Goal: Information Seeking & Learning: Learn about a topic

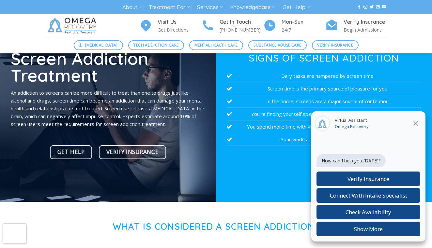
scroll to position [54, 0]
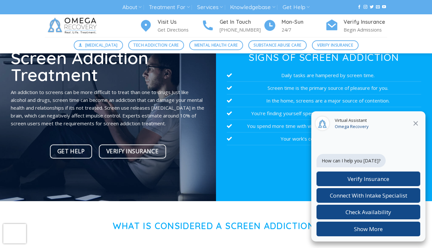
click at [416, 118] on div "Virtual Assistant Omega Recovery" at bounding box center [368, 124] width 114 height 25
click at [419, 118] on div "Virtual Assistant Omega Recovery" at bounding box center [368, 124] width 114 height 25
click at [420, 118] on div "Virtual Assistant Omega Recovery" at bounding box center [368, 124] width 114 height 25
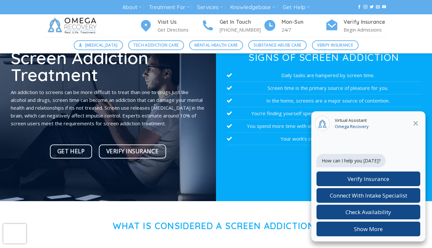
click at [416, 121] on icon at bounding box center [416, 124] width 8 height 8
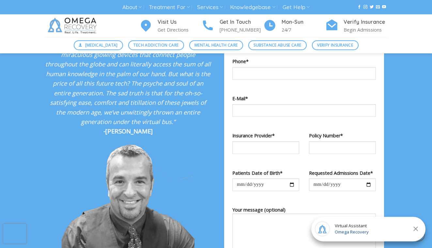
scroll to position [721, 0]
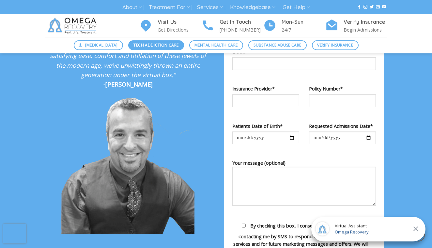
click at [160, 45] on span "Tech Addiction Care" at bounding box center [155, 45] width 45 height 6
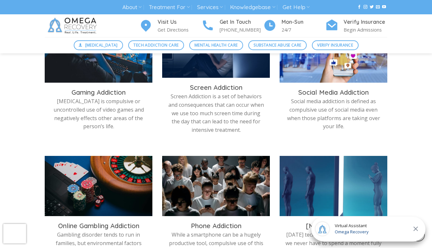
scroll to position [252, 0]
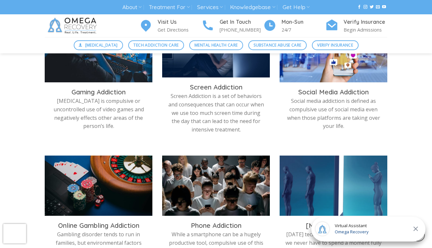
click at [238, 110] on p "Screen Addiction is a set of behaviors and consequences that can occur when we …" at bounding box center [216, 113] width 98 height 42
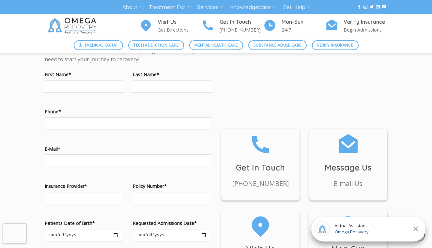
scroll to position [693, 0]
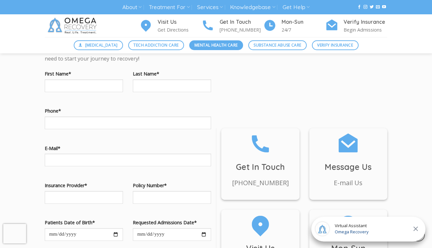
click at [216, 43] on span "Mental Health Care" at bounding box center [215, 45] width 43 height 6
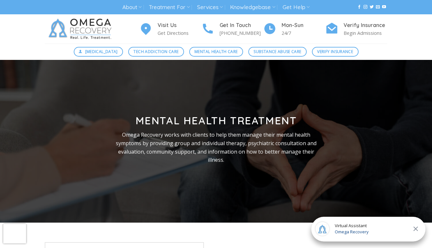
click at [95, 37] on img at bounding box center [81, 28] width 73 height 29
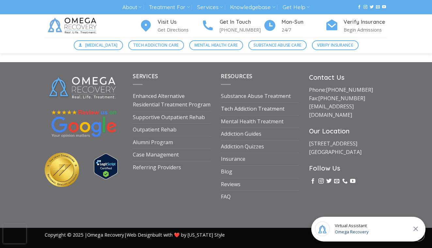
scroll to position [2272, 0]
